Goal: Task Accomplishment & Management: Use online tool/utility

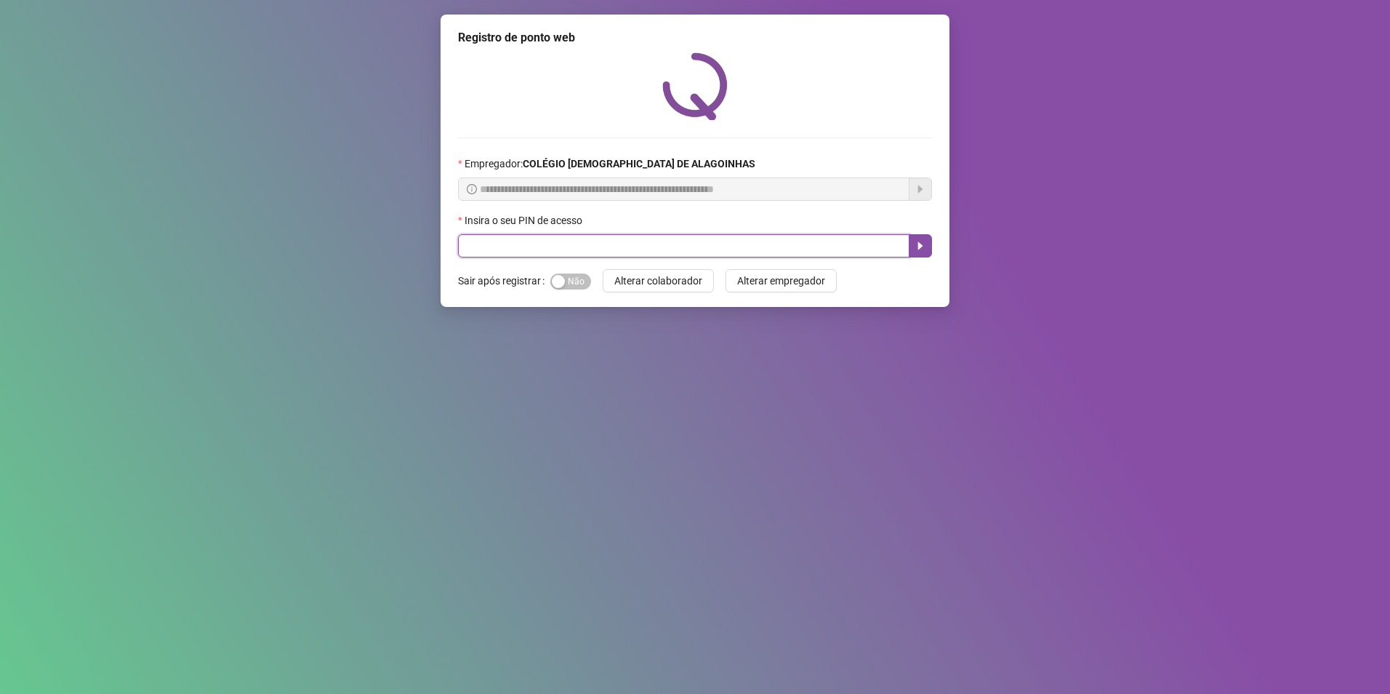
click at [660, 236] on input "text" at bounding box center [683, 245] width 451 height 23
type input "*****"
click at [925, 248] on icon "caret-right" at bounding box center [921, 246] width 12 height 12
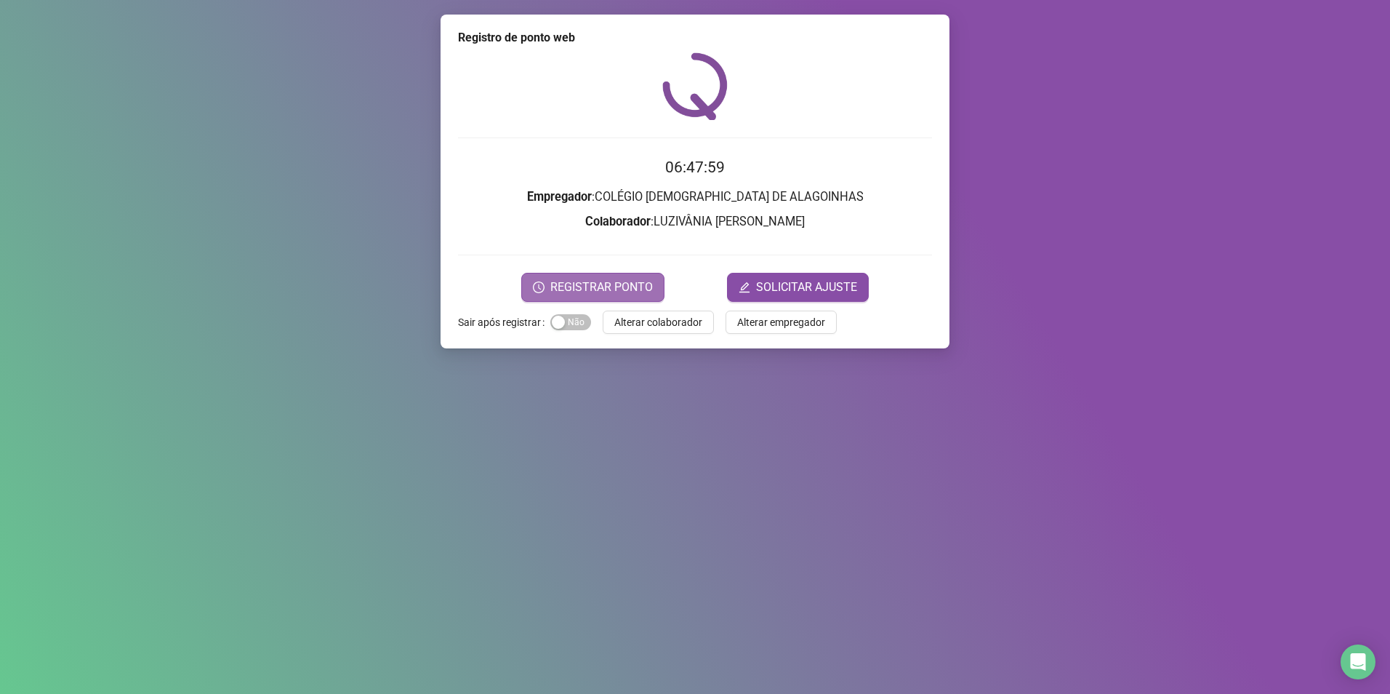
click at [614, 281] on span "REGISTRAR PONTO" at bounding box center [601, 286] width 103 height 17
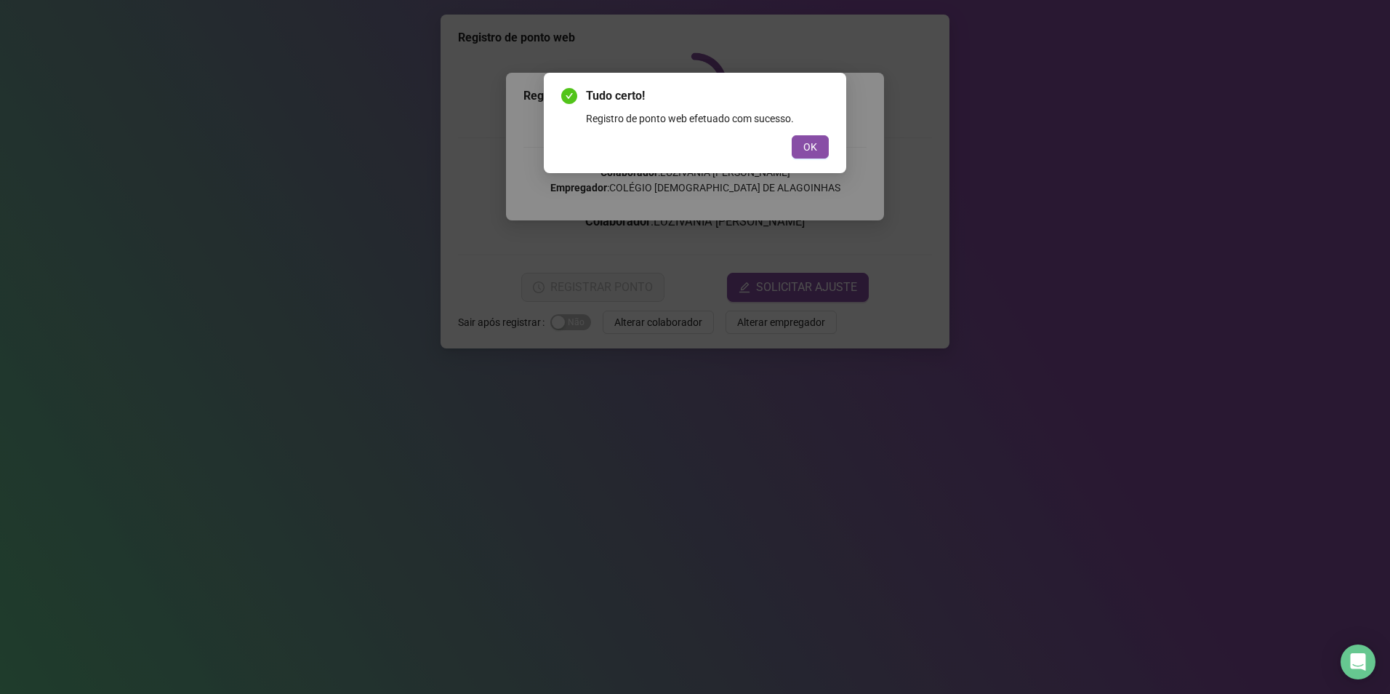
drag, startPoint x: 822, startPoint y: 147, endPoint x: 814, endPoint y: 148, distance: 7.4
click at [819, 147] on button "OK" at bounding box center [810, 146] width 37 height 23
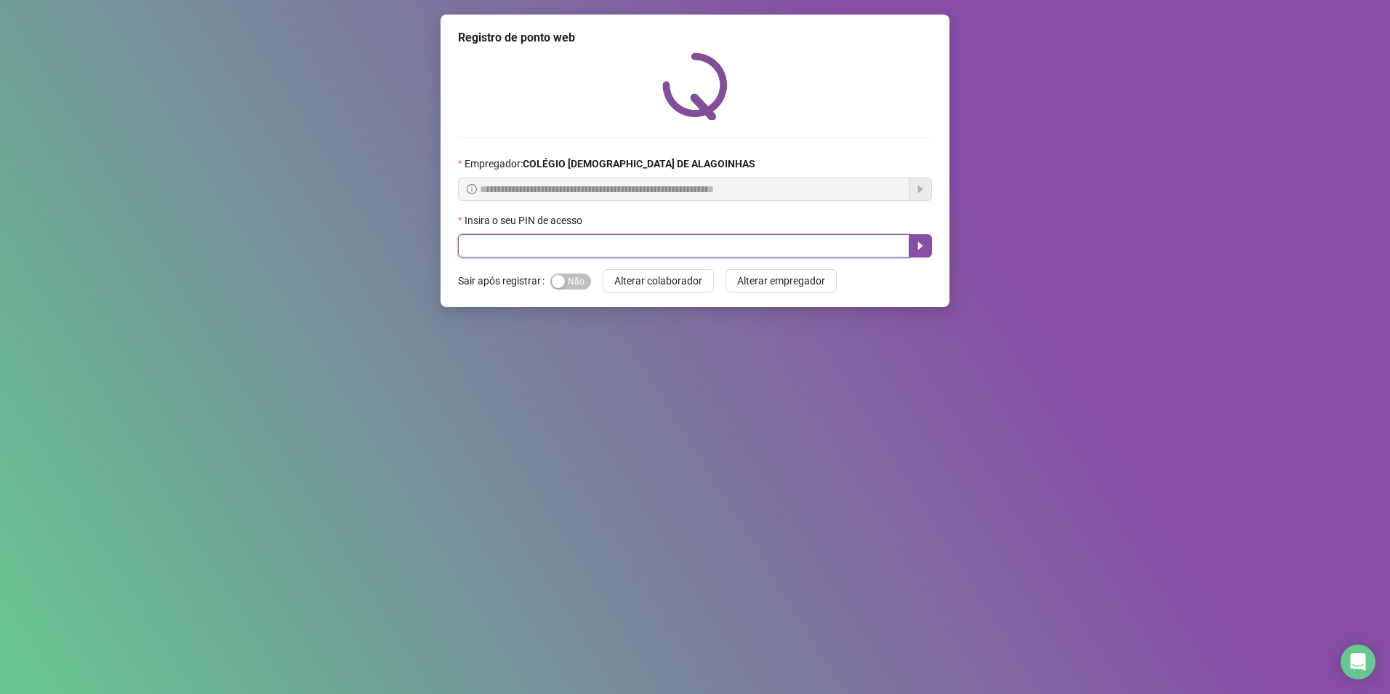
click at [555, 249] on input "text" at bounding box center [683, 245] width 451 height 23
type input "*****"
click at [919, 246] on icon "caret-right" at bounding box center [921, 246] width 12 height 12
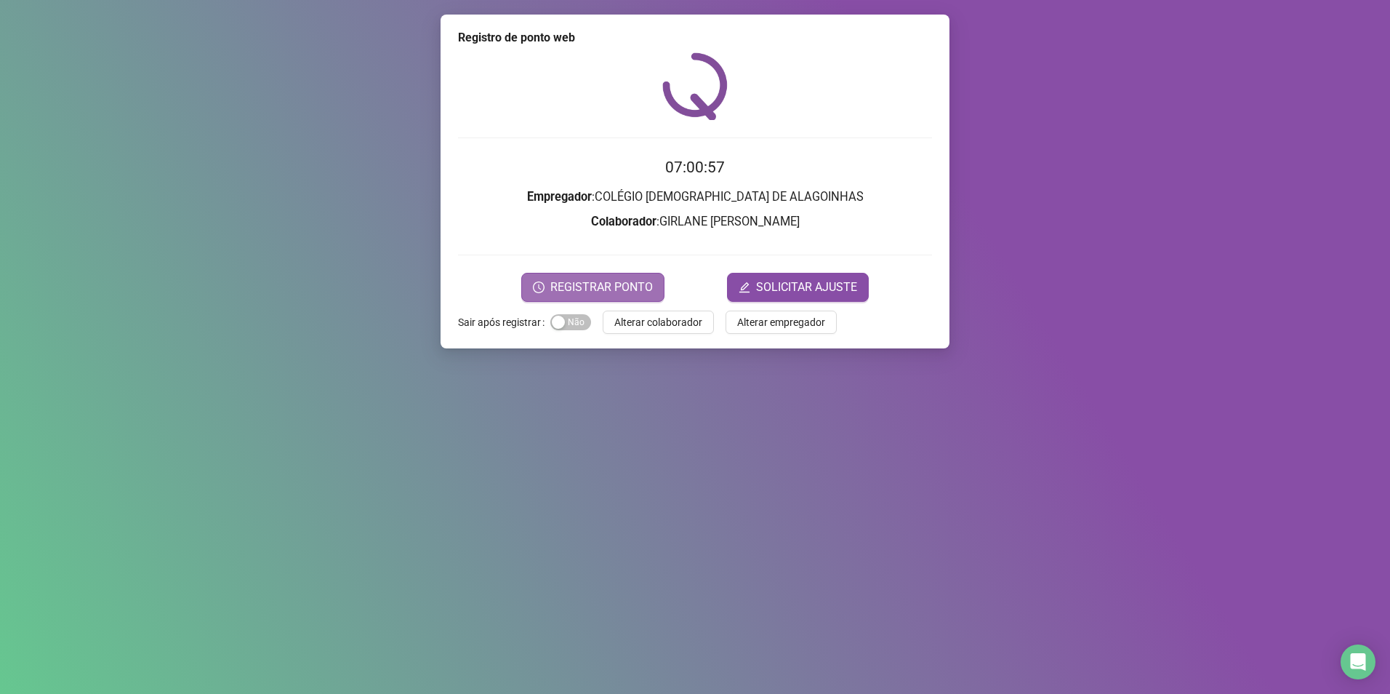
click at [640, 286] on span "REGISTRAR PONTO" at bounding box center [601, 286] width 103 height 17
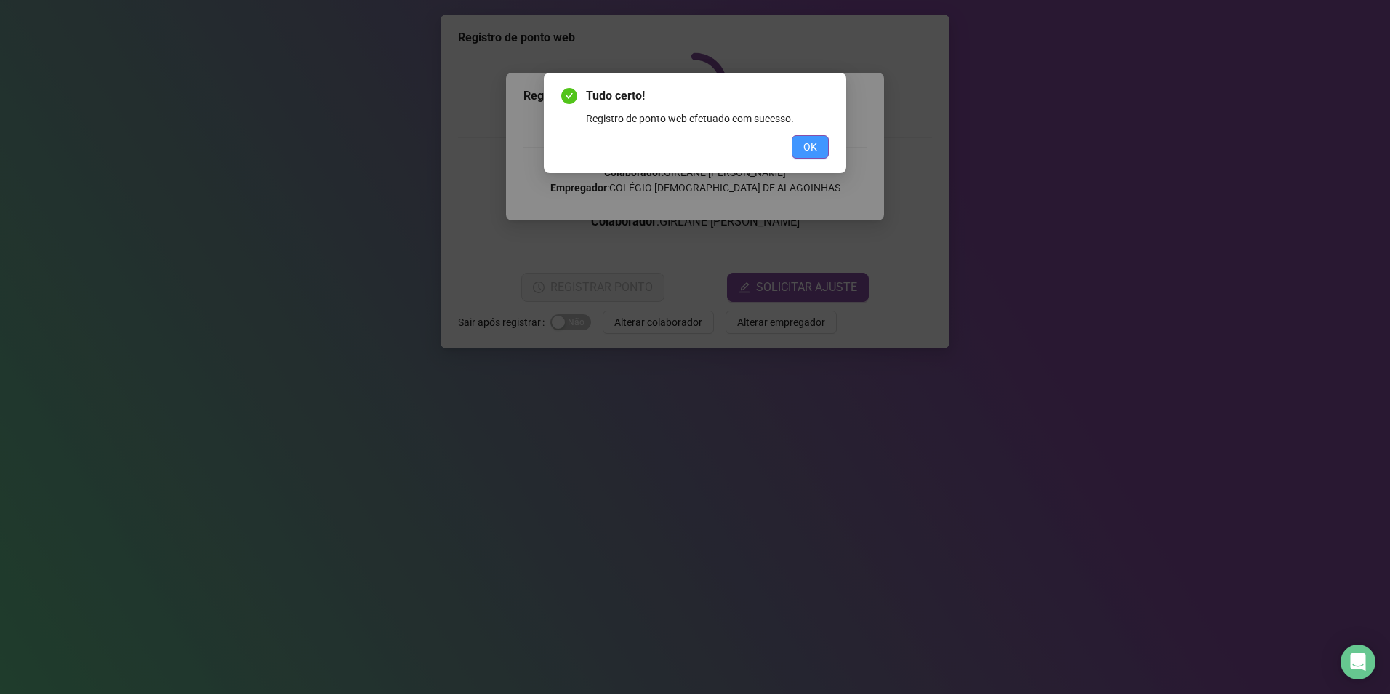
click at [803, 144] on button "OK" at bounding box center [810, 146] width 37 height 23
